Goal: Obtain resource: Download file/media

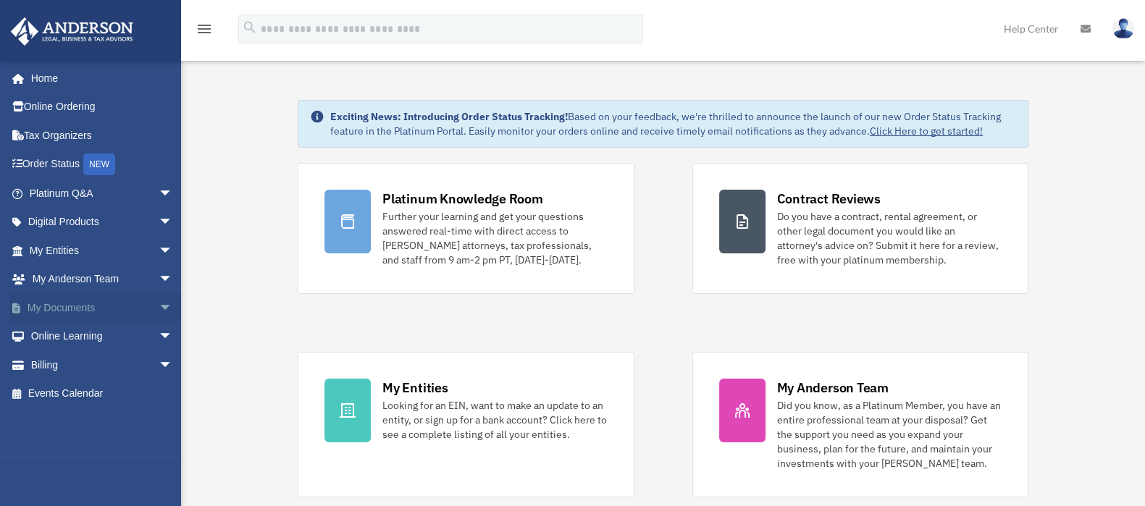
click at [71, 307] on link "My Documents arrow_drop_down" at bounding box center [102, 307] width 185 height 29
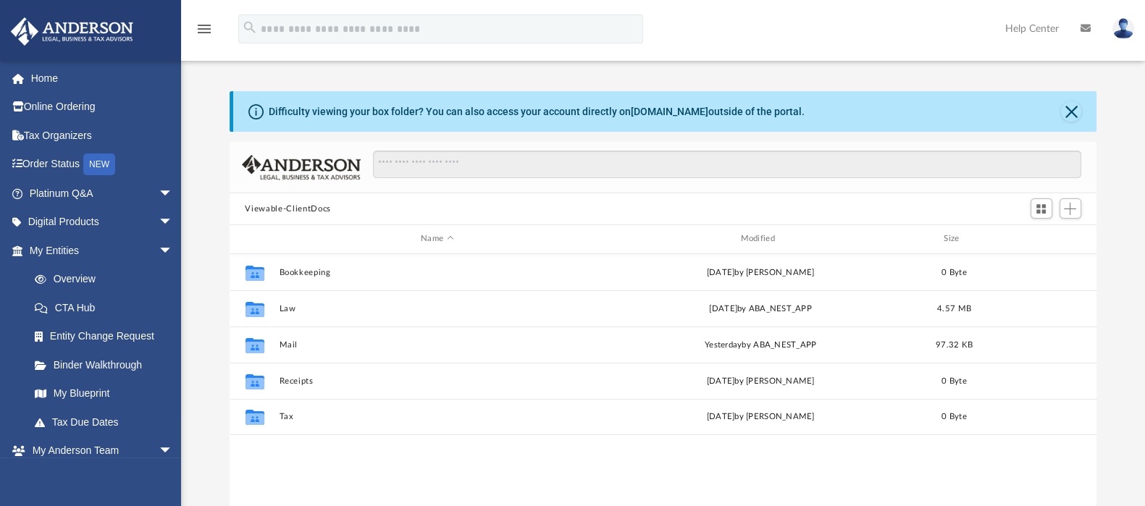
scroll to position [315, 854]
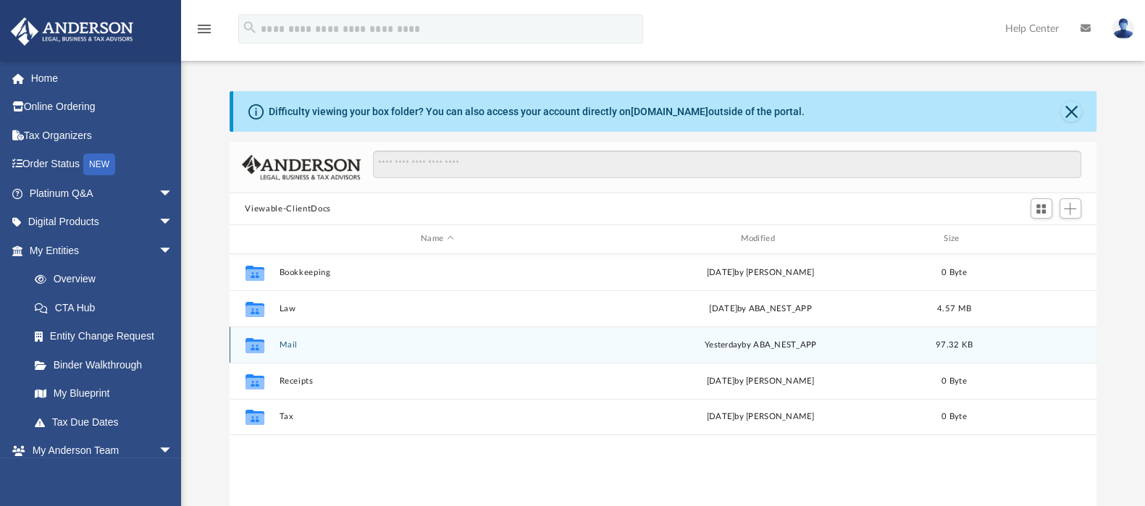
click at [283, 345] on button "Mail" at bounding box center [437, 344] width 316 height 9
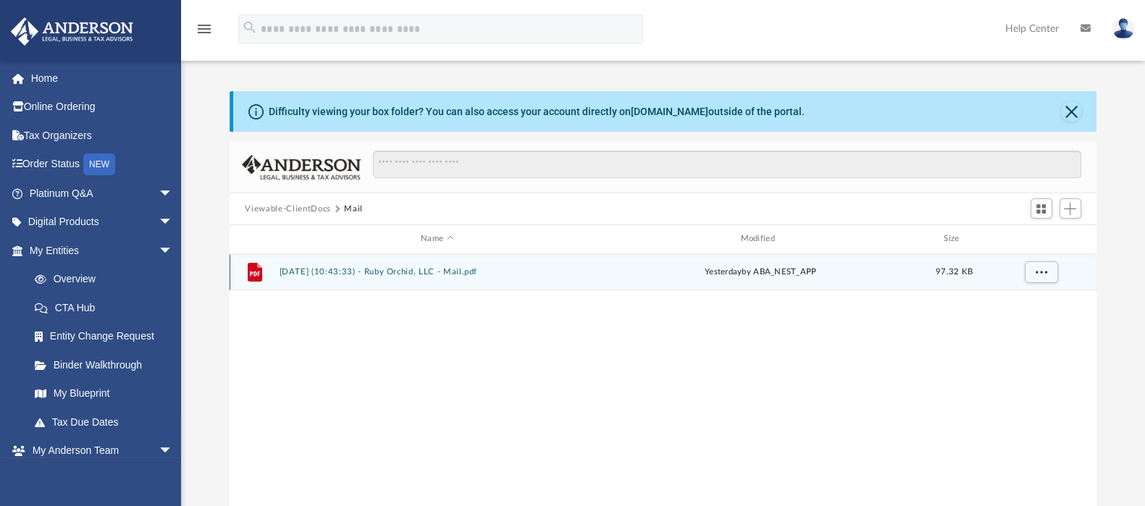
click at [437, 272] on button "2025.09.09 (10:43:33) - Ruby Orchid, LLC - Mail.pdf" at bounding box center [437, 271] width 316 height 9
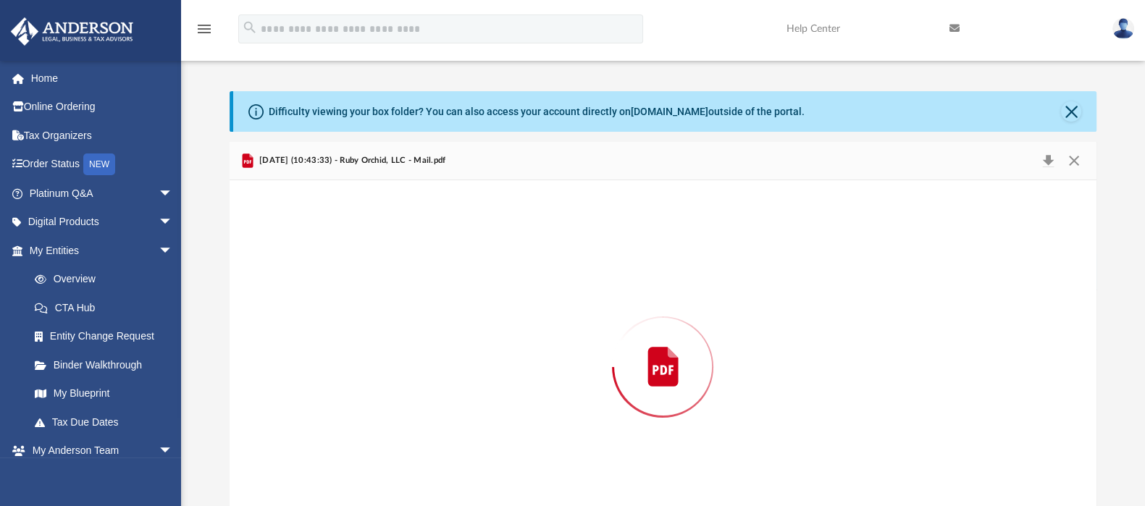
scroll to position [47, 0]
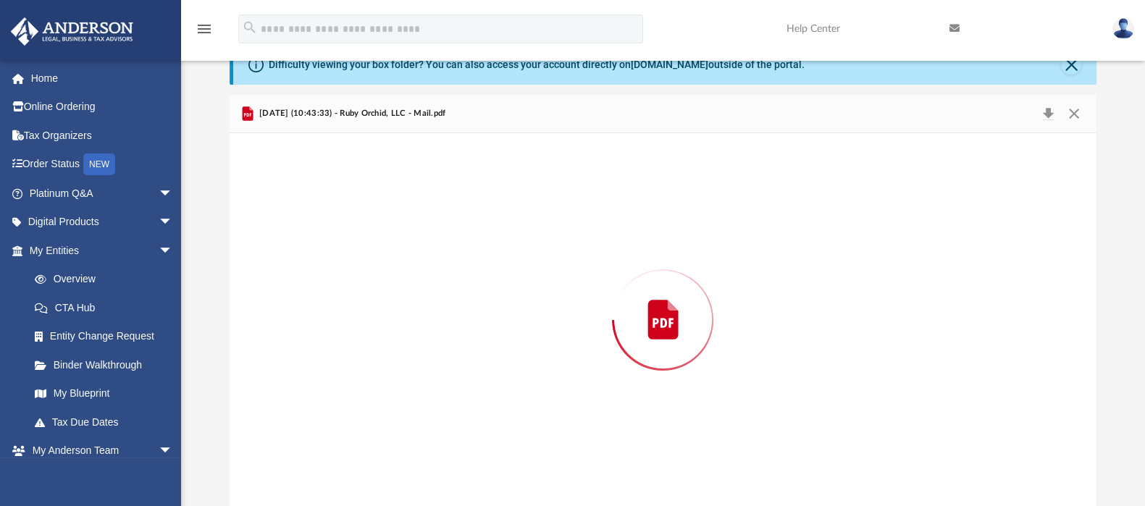
click at [437, 272] on div "Preview" at bounding box center [663, 320] width 867 height 374
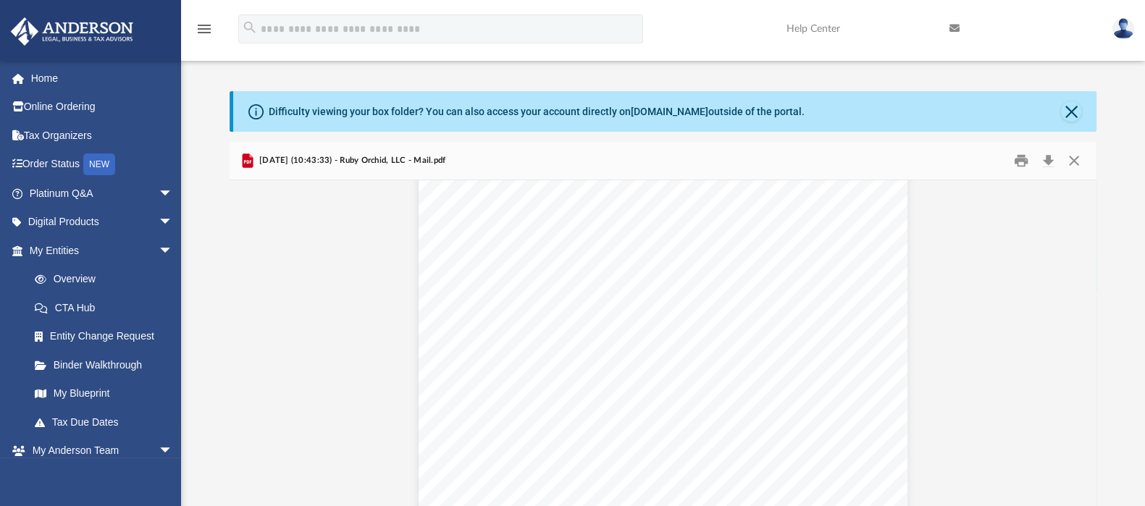
scroll to position [164, 0]
click at [105, 164] on div "NEW" at bounding box center [99, 165] width 32 height 22
click at [110, 161] on div "NEW" at bounding box center [99, 165] width 32 height 22
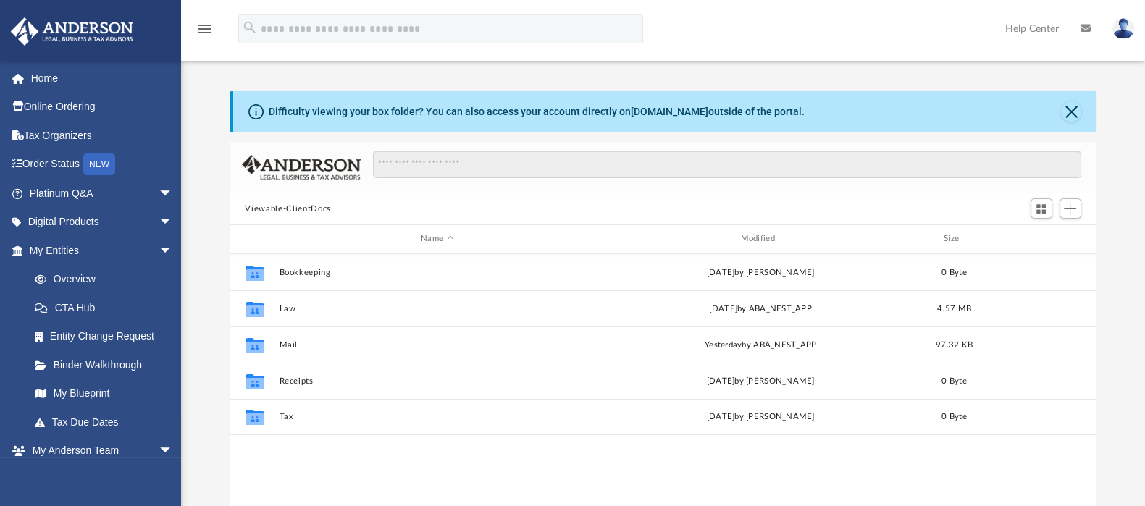
scroll to position [315, 854]
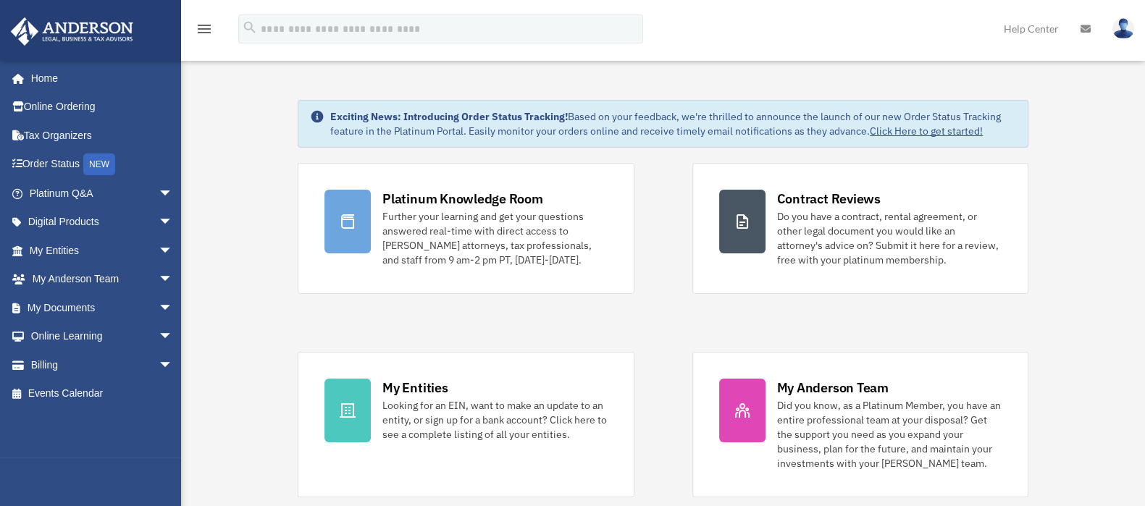
click at [1117, 29] on img at bounding box center [1123, 28] width 22 height 21
